Goal: Transaction & Acquisition: Download file/media

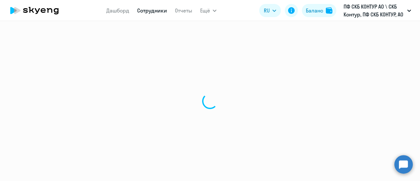
select select "30"
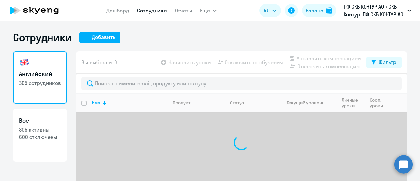
click at [161, 9] on link "Сотрудники" at bounding box center [152, 10] width 30 height 7
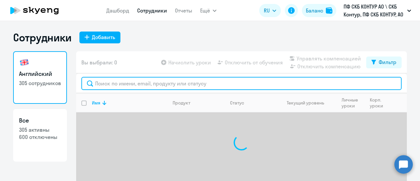
paste input "43052"
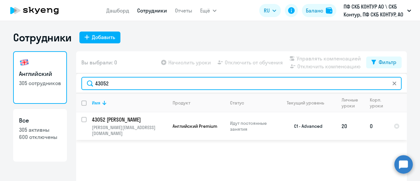
type input "43052"
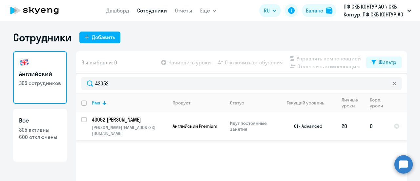
click at [234, 121] on p "Идут постоянные занятия" at bounding box center [252, 126] width 45 height 12
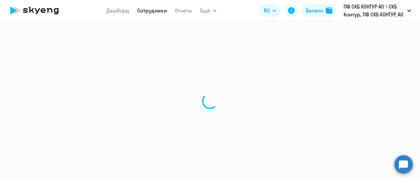
select select "english"
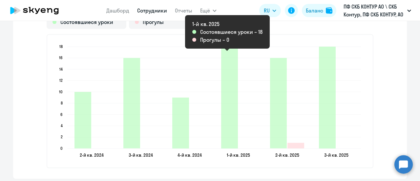
scroll to position [1016, 0]
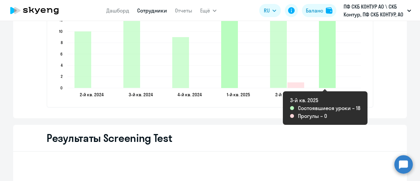
click at [324, 78] on icon "2025-09-21T19:00:00.000Z Состоявшиеся уроки 18" at bounding box center [327, 37] width 17 height 102
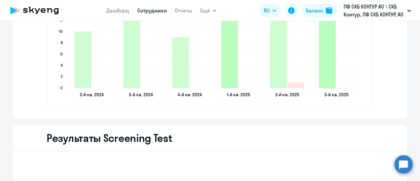
click at [325, 79] on icon "2025-09-21T19:00:00.000Z Состоявшиеся уроки 18" at bounding box center [327, 37] width 17 height 102
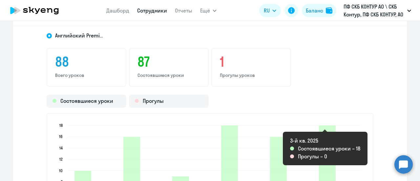
scroll to position [975, 0]
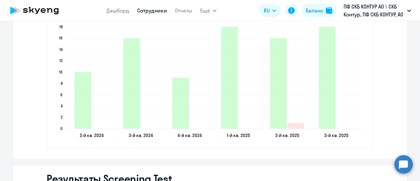
click at [334, 136] on text "3-й кв. 2025" at bounding box center [336, 135] width 24 height 6
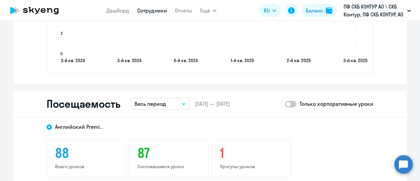
scroll to position [746, 0]
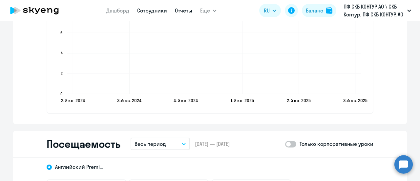
click at [184, 10] on link "Отчеты" at bounding box center [183, 10] width 17 height 7
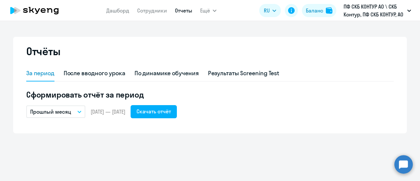
click at [176, 118] on div "За период После вводного урока По динамике обучения Результаты Screening Test С…" at bounding box center [209, 96] width 367 height 60
click at [171, 112] on div "Скачать отчёт" at bounding box center [153, 111] width 34 height 8
click at [170, 109] on div "Скачать отчёт" at bounding box center [153, 111] width 34 height 8
